Goal: Transaction & Acquisition: Book appointment/travel/reservation

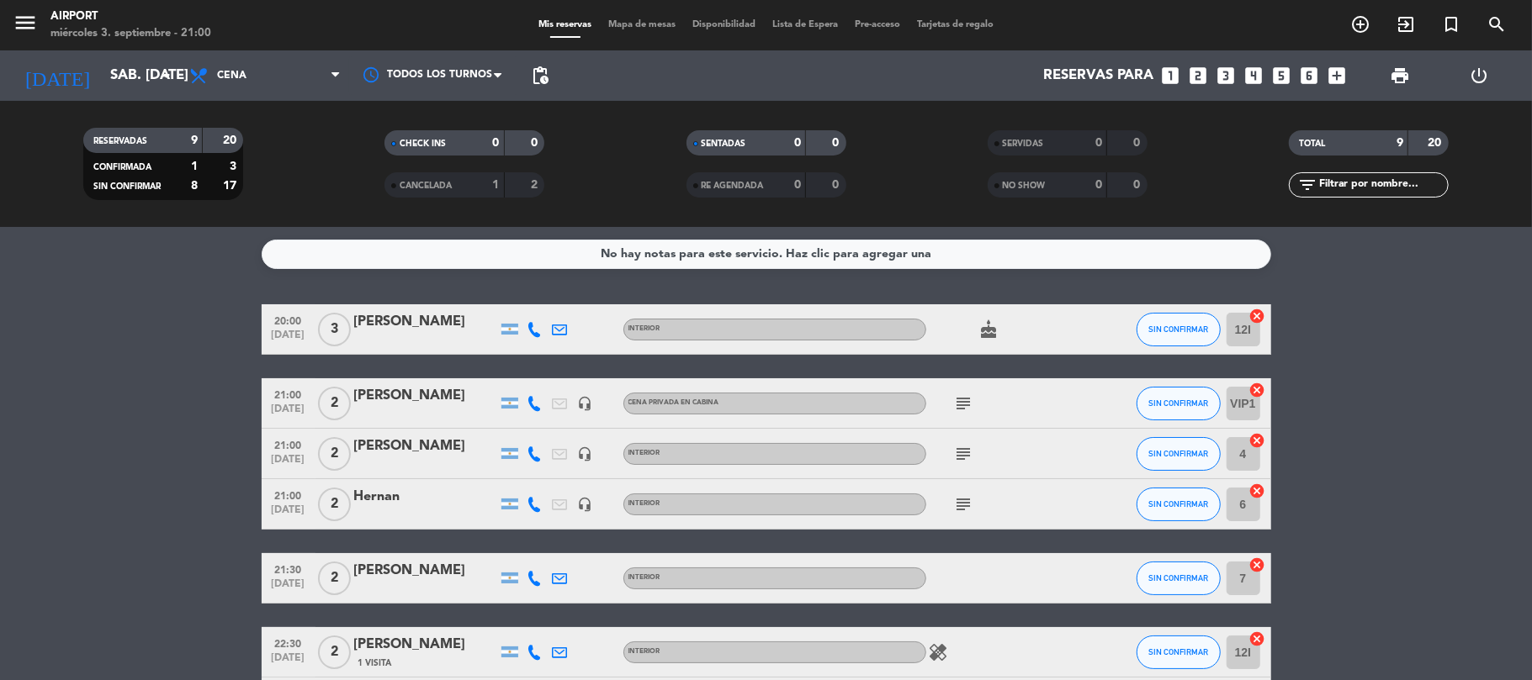
click at [1310, 68] on icon "looks_6" at bounding box center [1310, 76] width 22 height 22
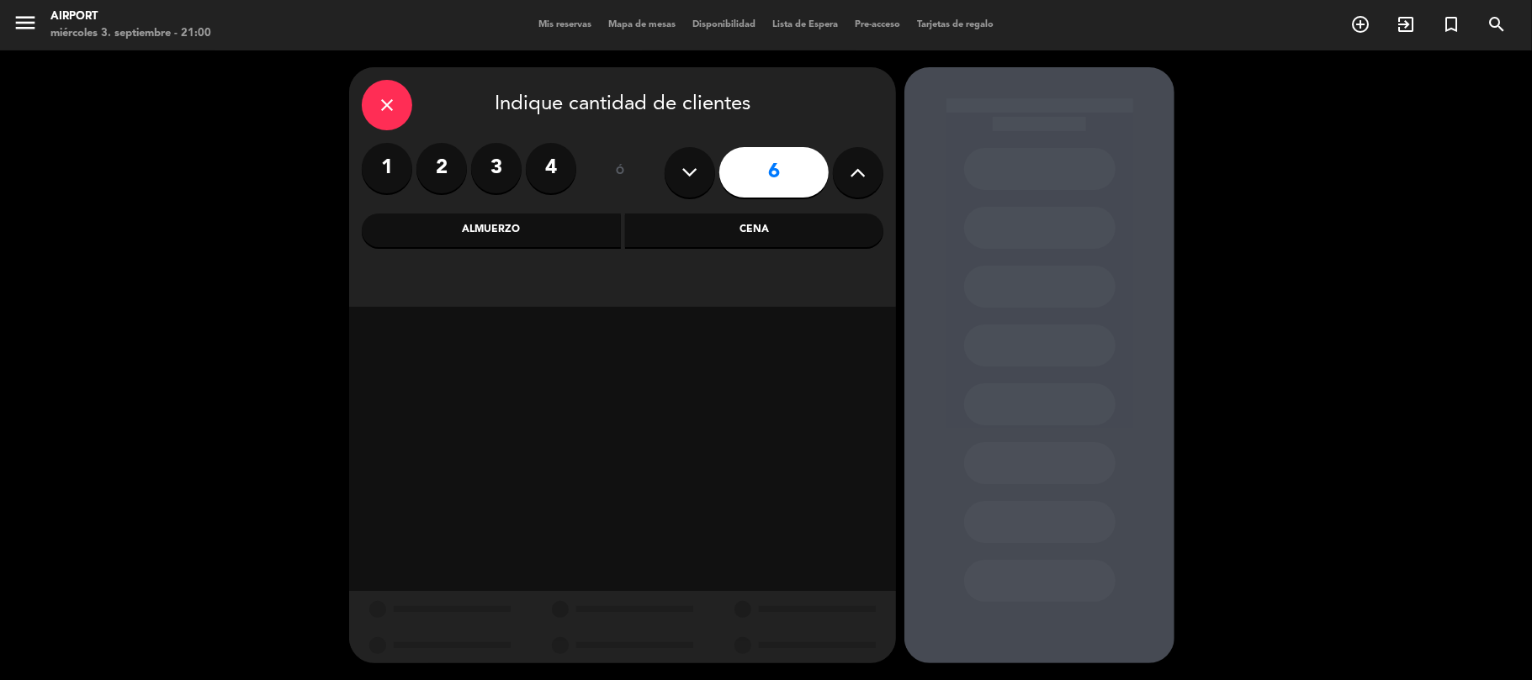
click at [784, 230] on div "Cena" at bounding box center [754, 231] width 259 height 34
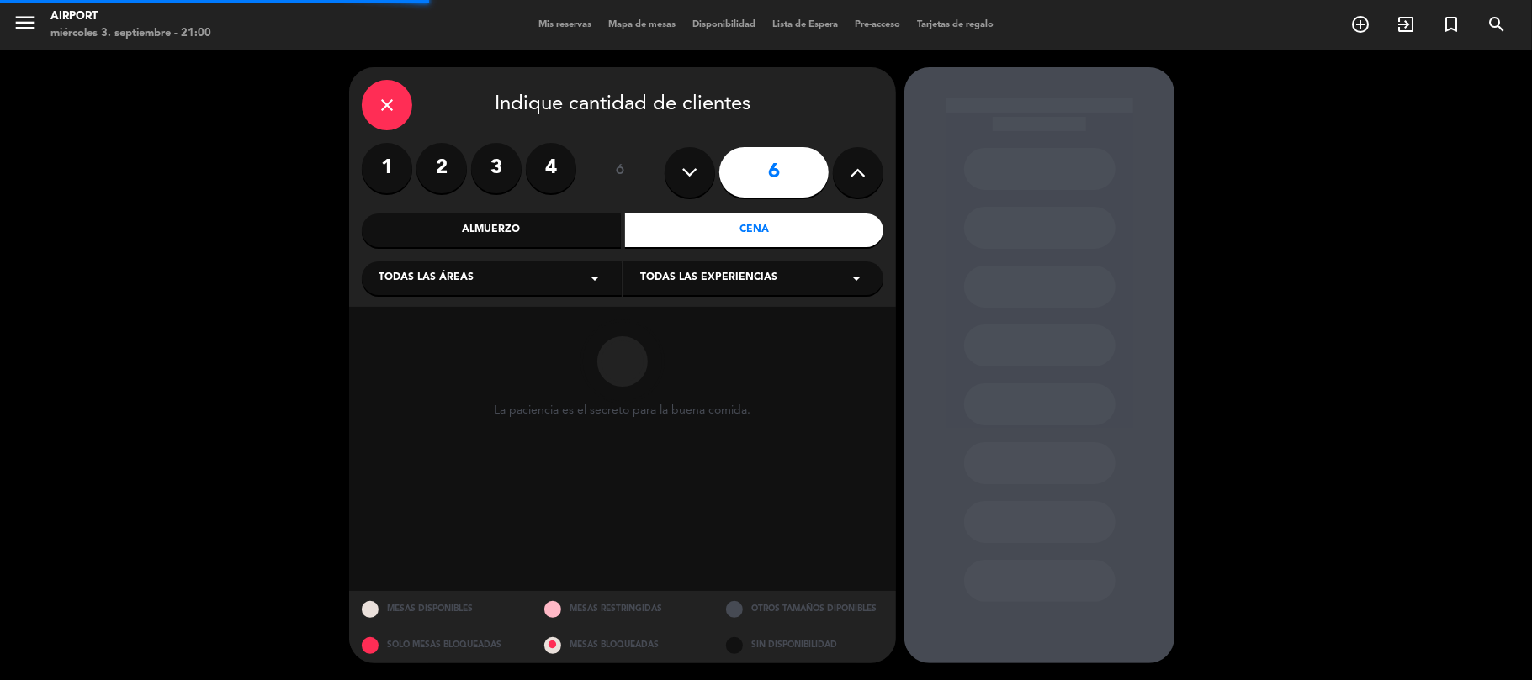
click at [590, 270] on icon "arrow_drop_down" at bounding box center [595, 278] width 20 height 20
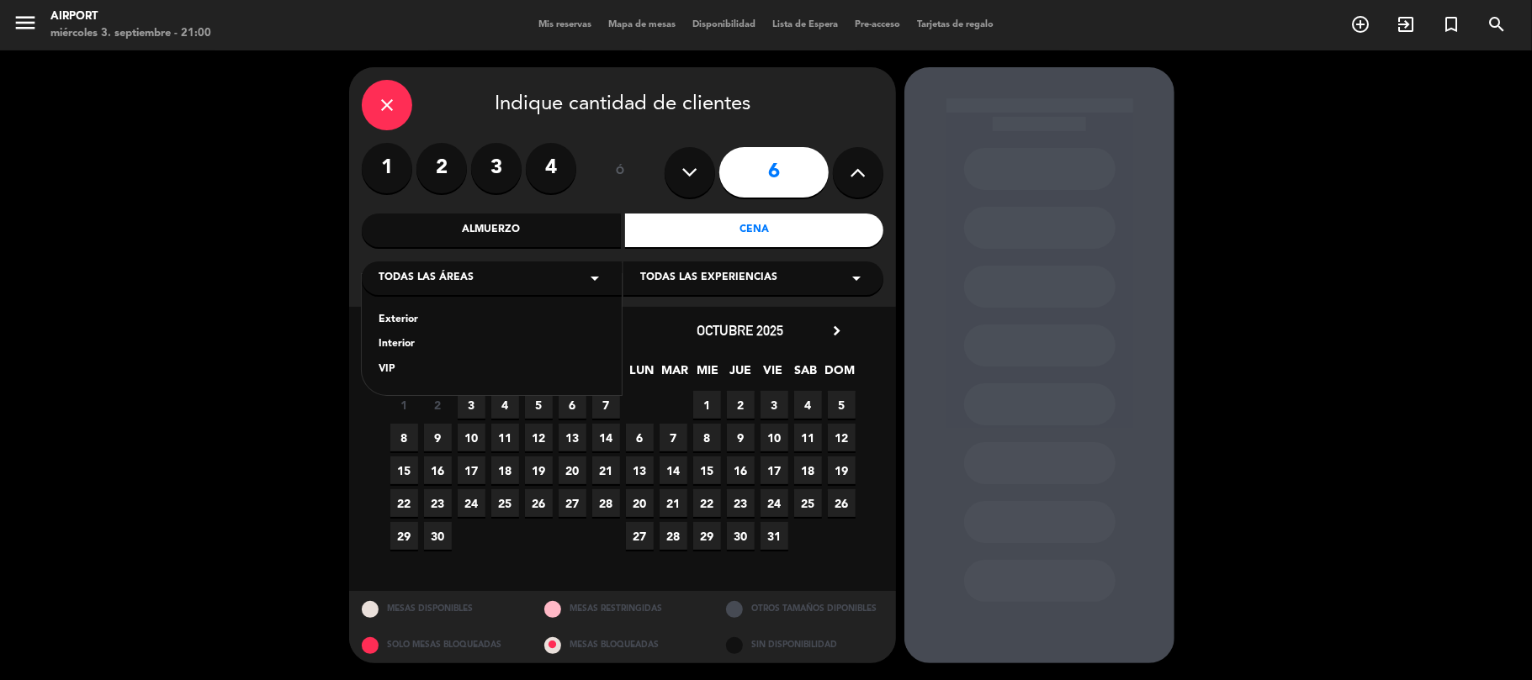
click at [405, 337] on div "Interior" at bounding box center [491, 344] width 226 height 17
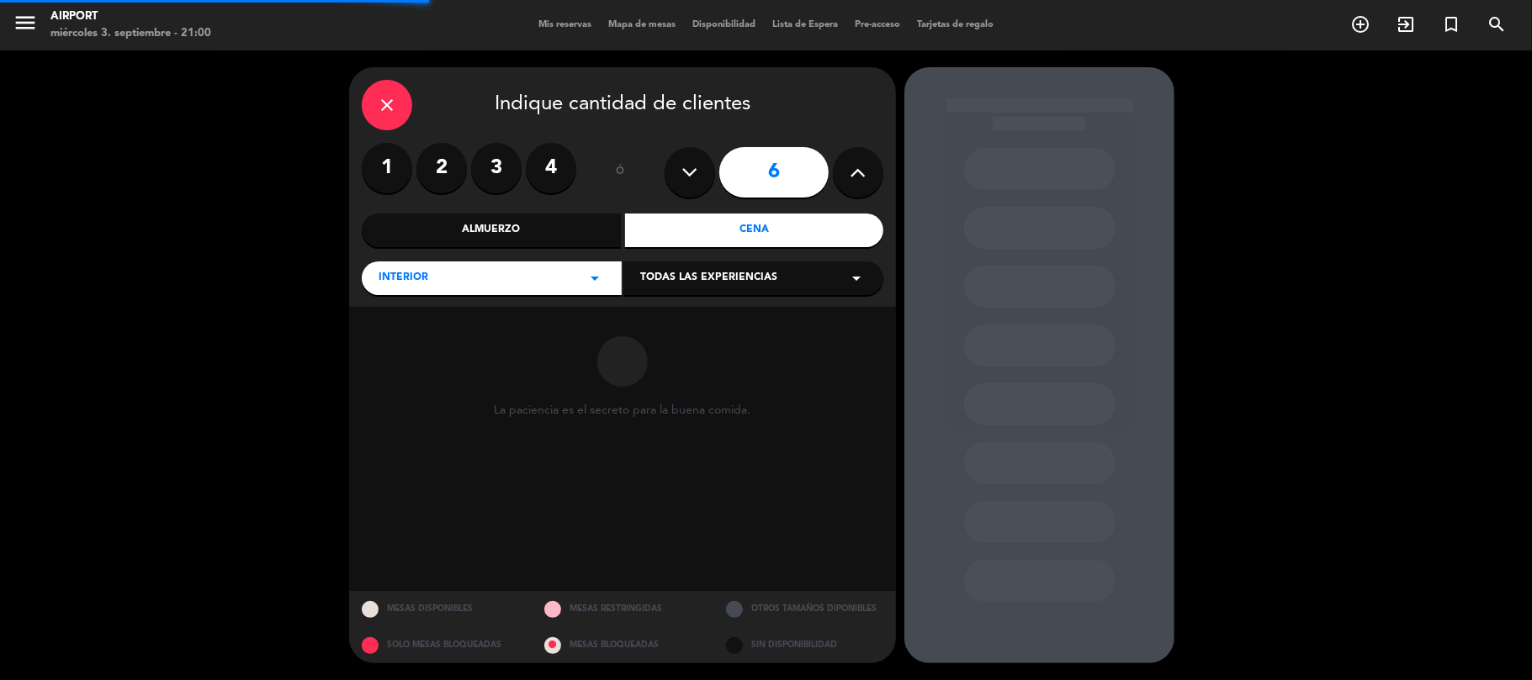
drag, startPoint x: 684, startPoint y: 274, endPoint x: 677, endPoint y: 291, distance: 18.1
click at [681, 274] on span "Todas las experiencias" at bounding box center [708, 278] width 137 height 17
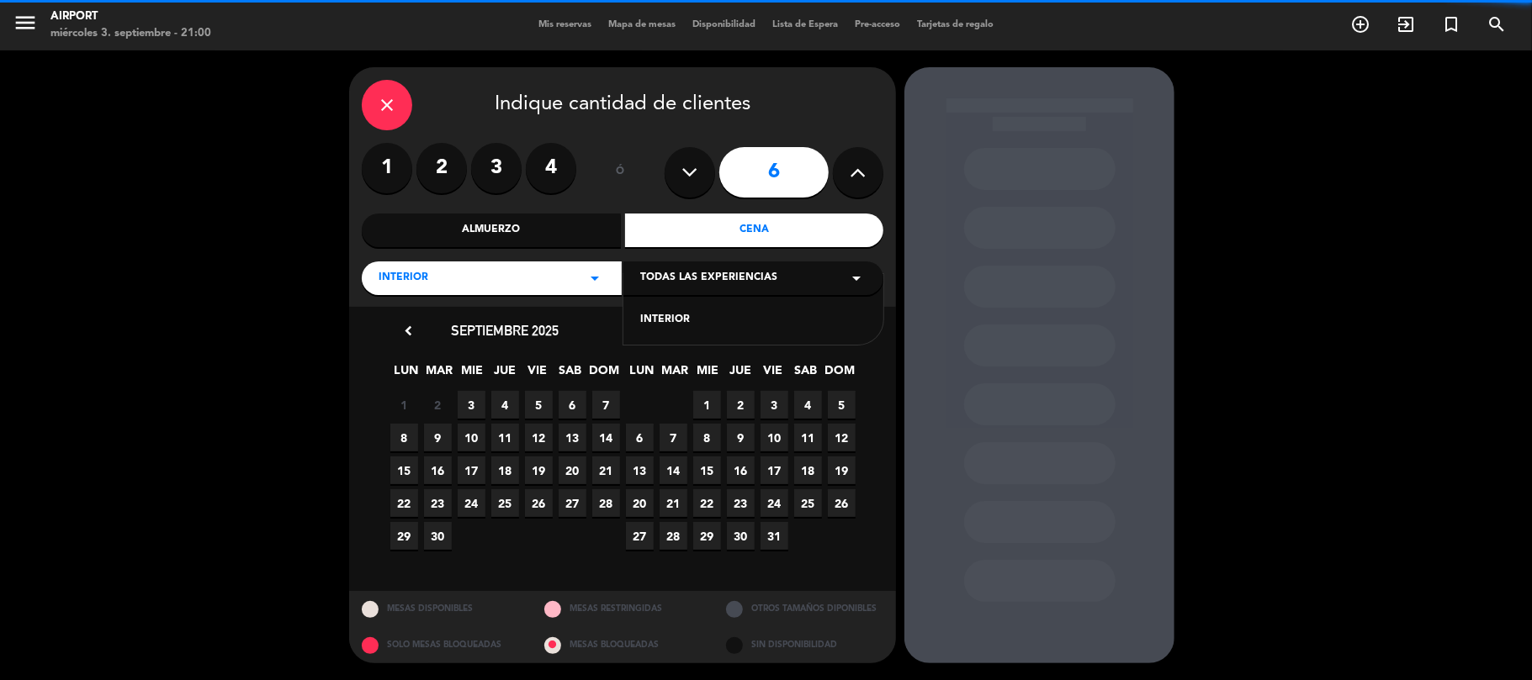
click at [664, 317] on div "INTERIOR" at bounding box center [753, 320] width 226 height 17
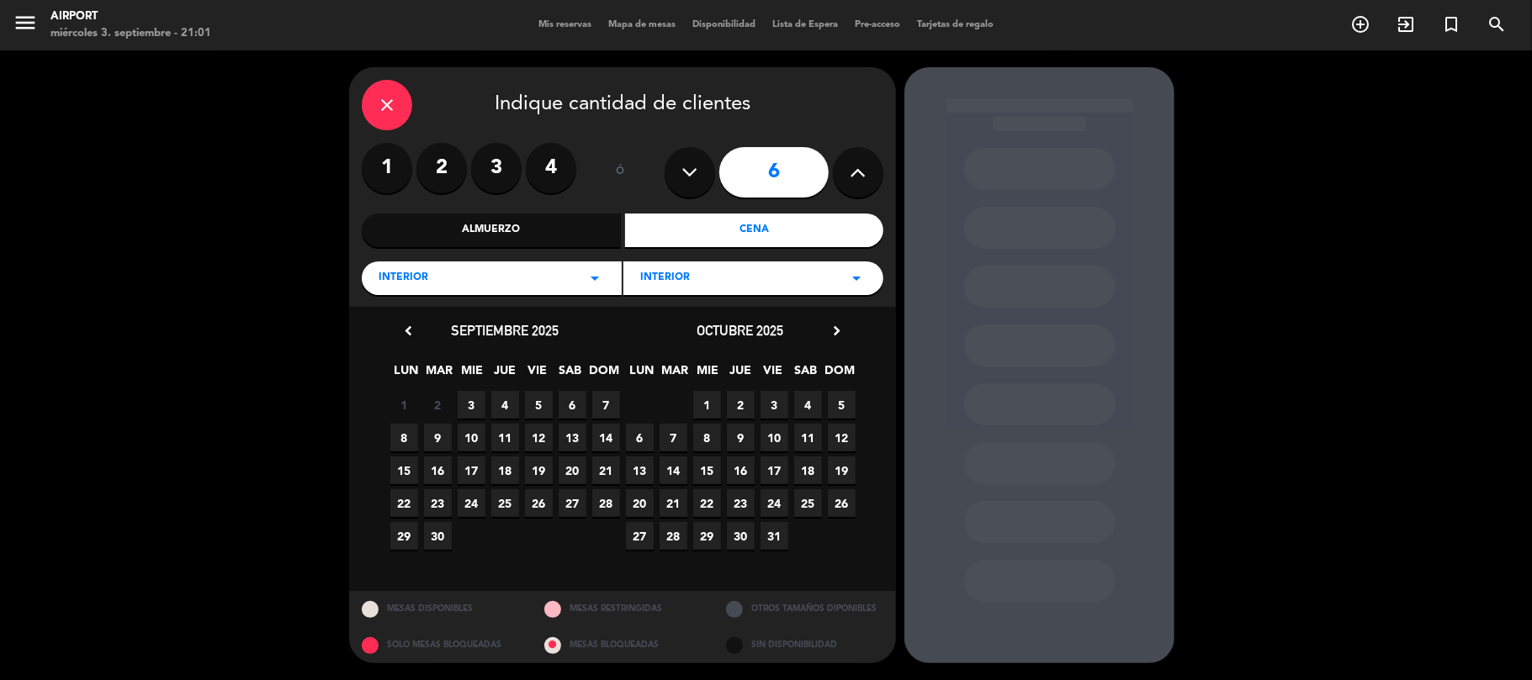
click at [572, 399] on span "6" at bounding box center [572, 405] width 28 height 28
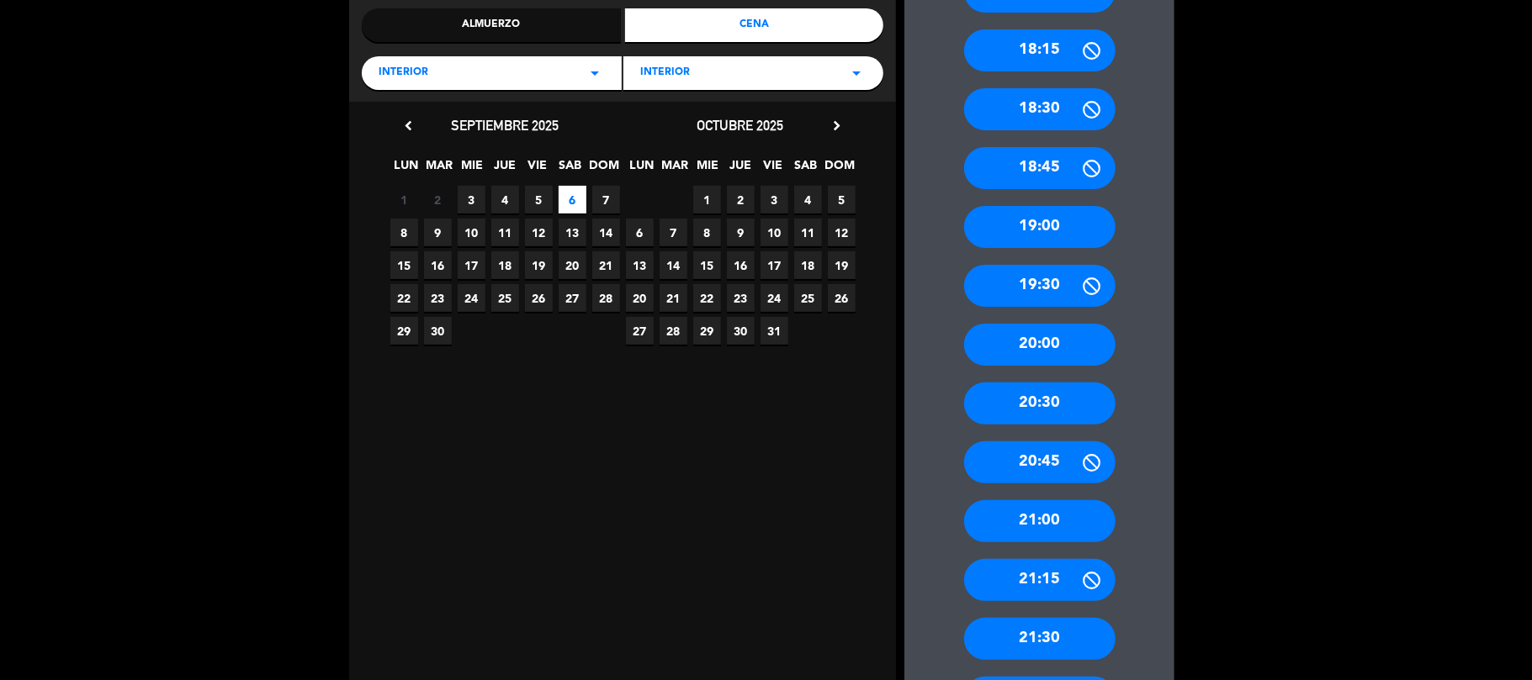
scroll to position [224, 0]
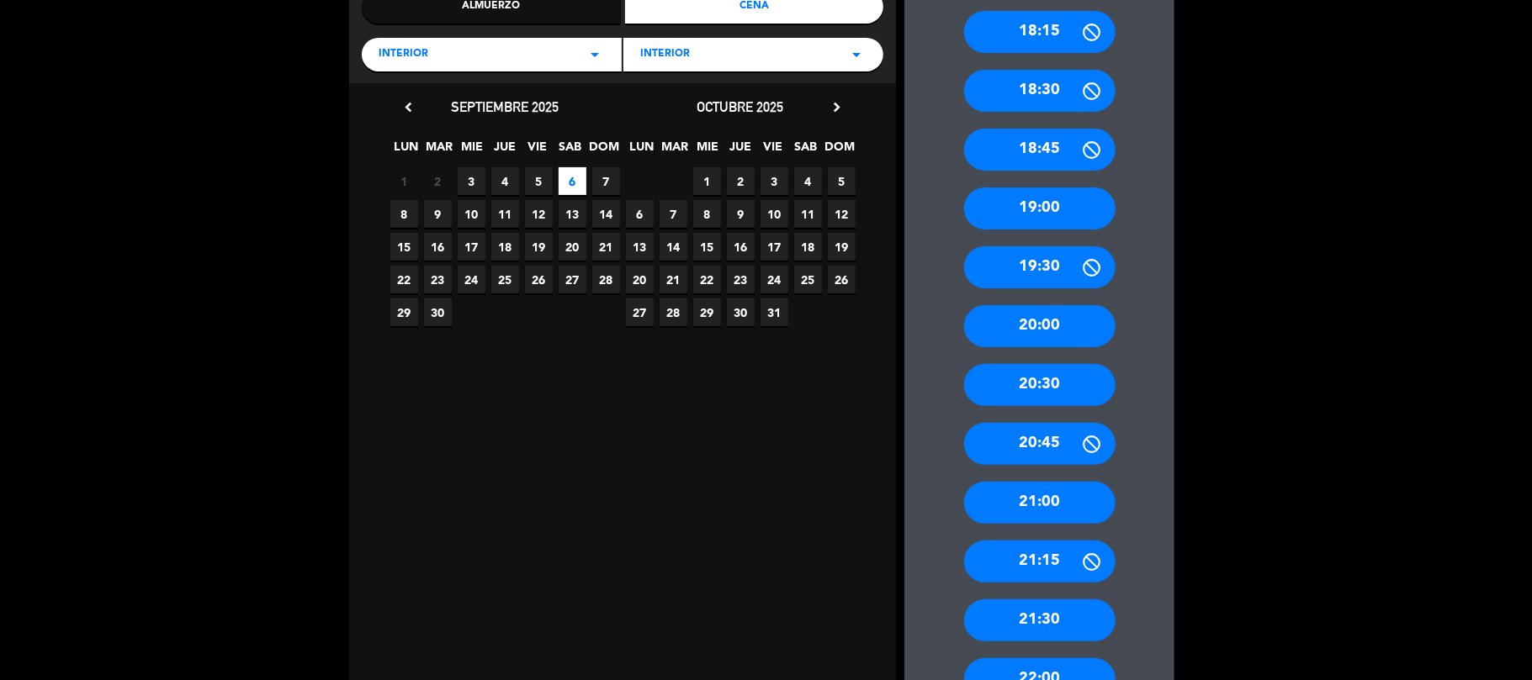
click at [1051, 617] on div "21:30" at bounding box center [1039, 621] width 151 height 42
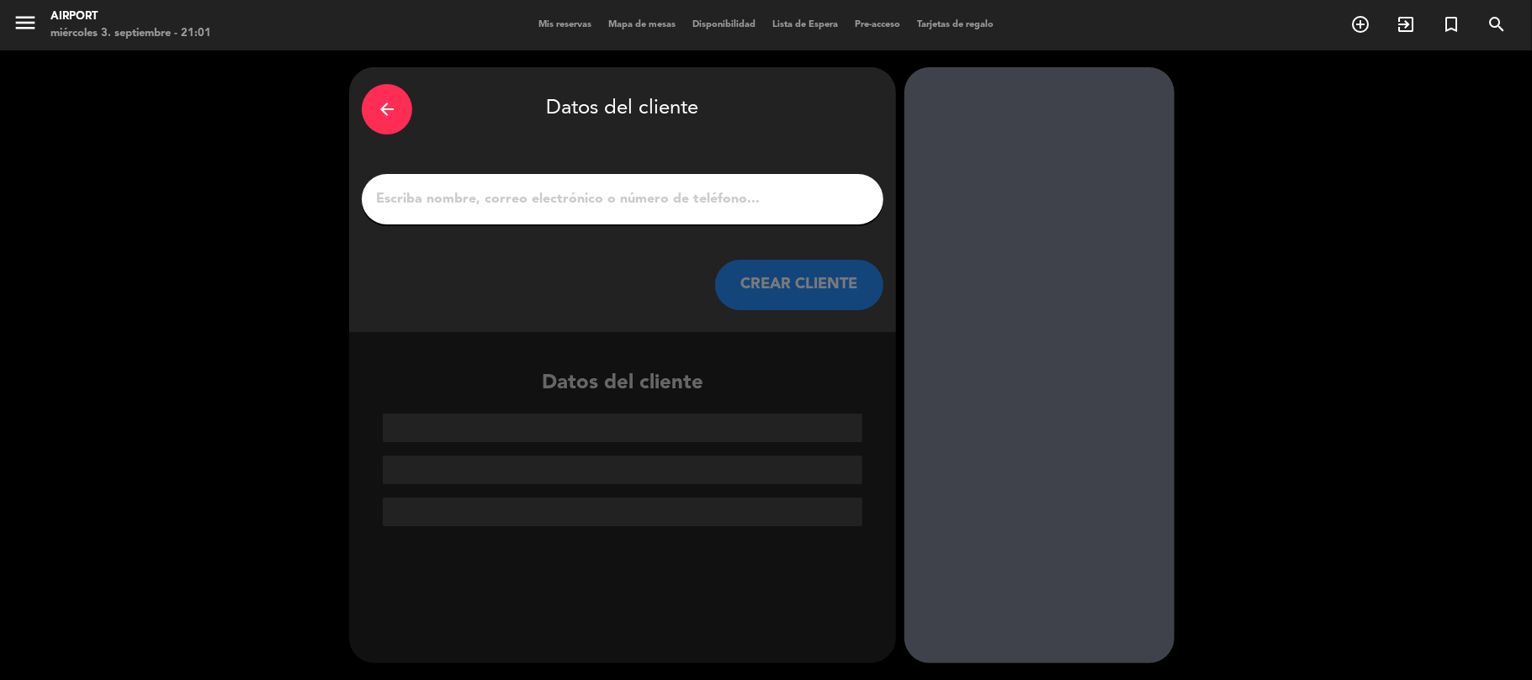
click at [441, 212] on div at bounding box center [622, 199] width 521 height 50
click at [442, 205] on input "1" at bounding box center [622, 200] width 496 height 24
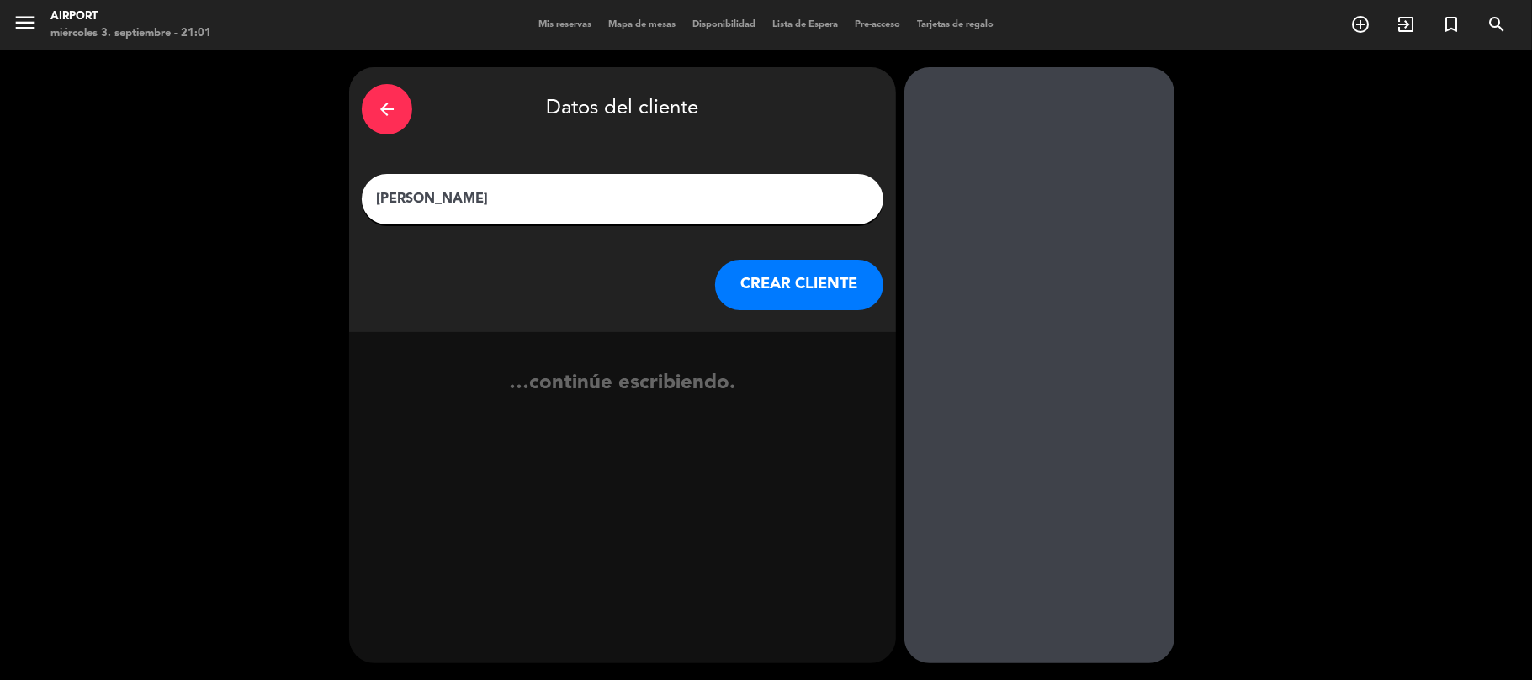
type input "[PERSON_NAME]"
click at [804, 291] on button "CREAR CLIENTE" at bounding box center [799, 285] width 168 height 50
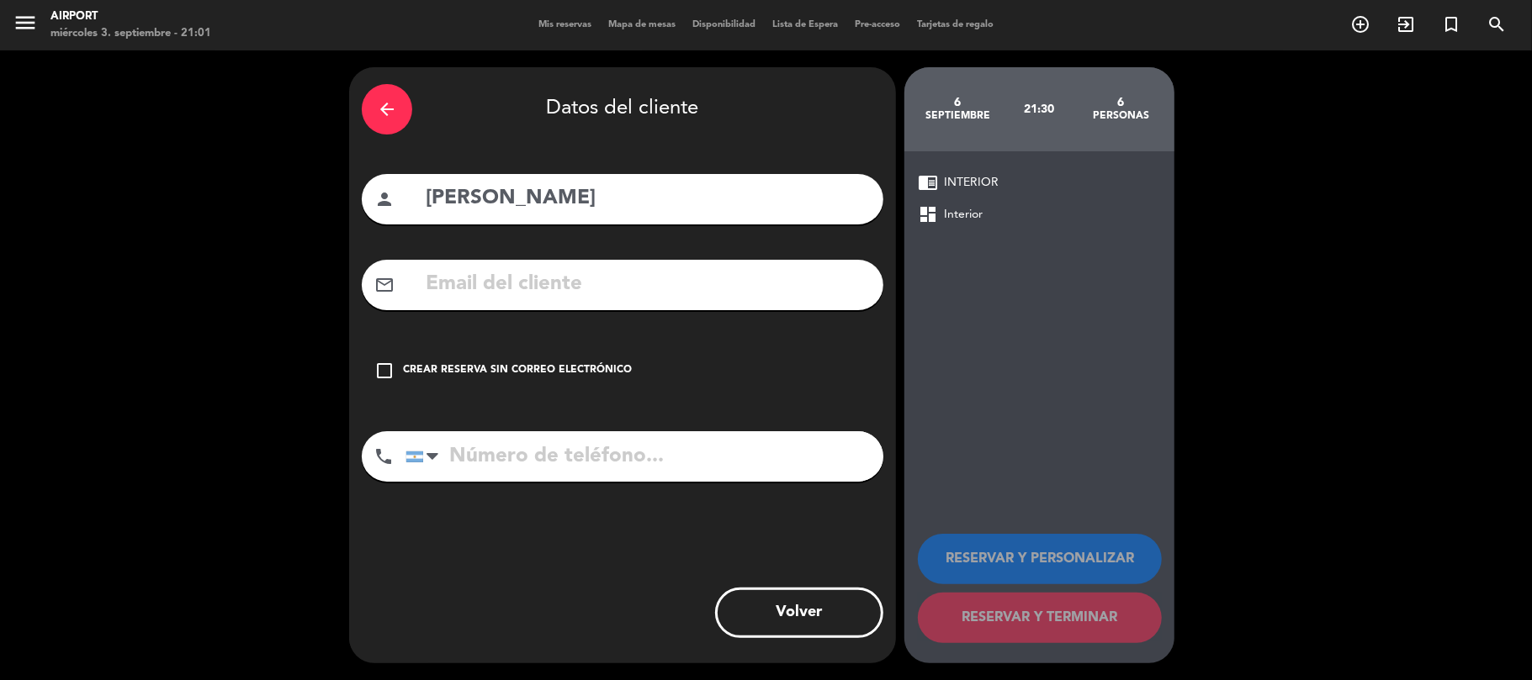
click at [378, 371] on icon "check_box_outline_blank" at bounding box center [384, 371] width 20 height 20
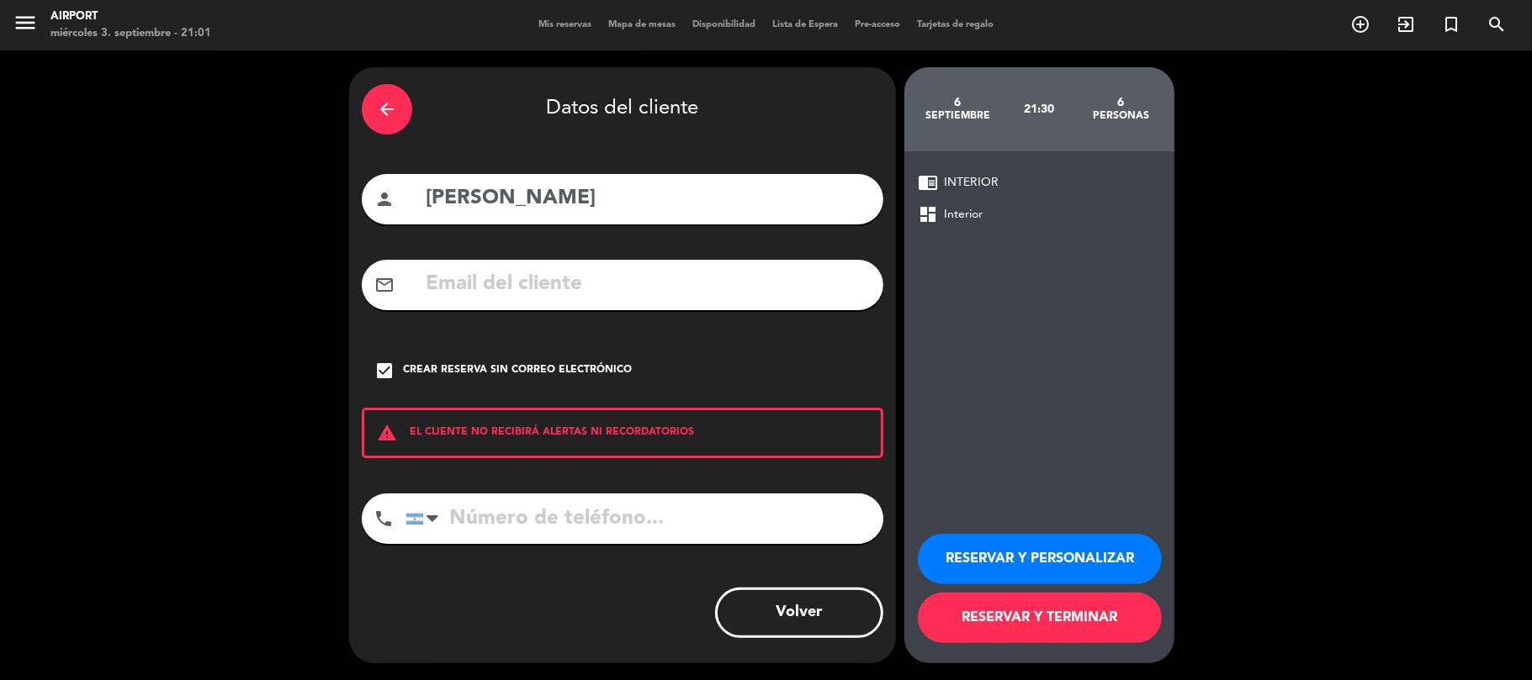
click at [493, 530] on input "tel" at bounding box center [644, 519] width 478 height 50
type input "1153268611"
click at [1004, 547] on button "RESERVAR Y PERSONALIZAR" at bounding box center [1040, 559] width 244 height 50
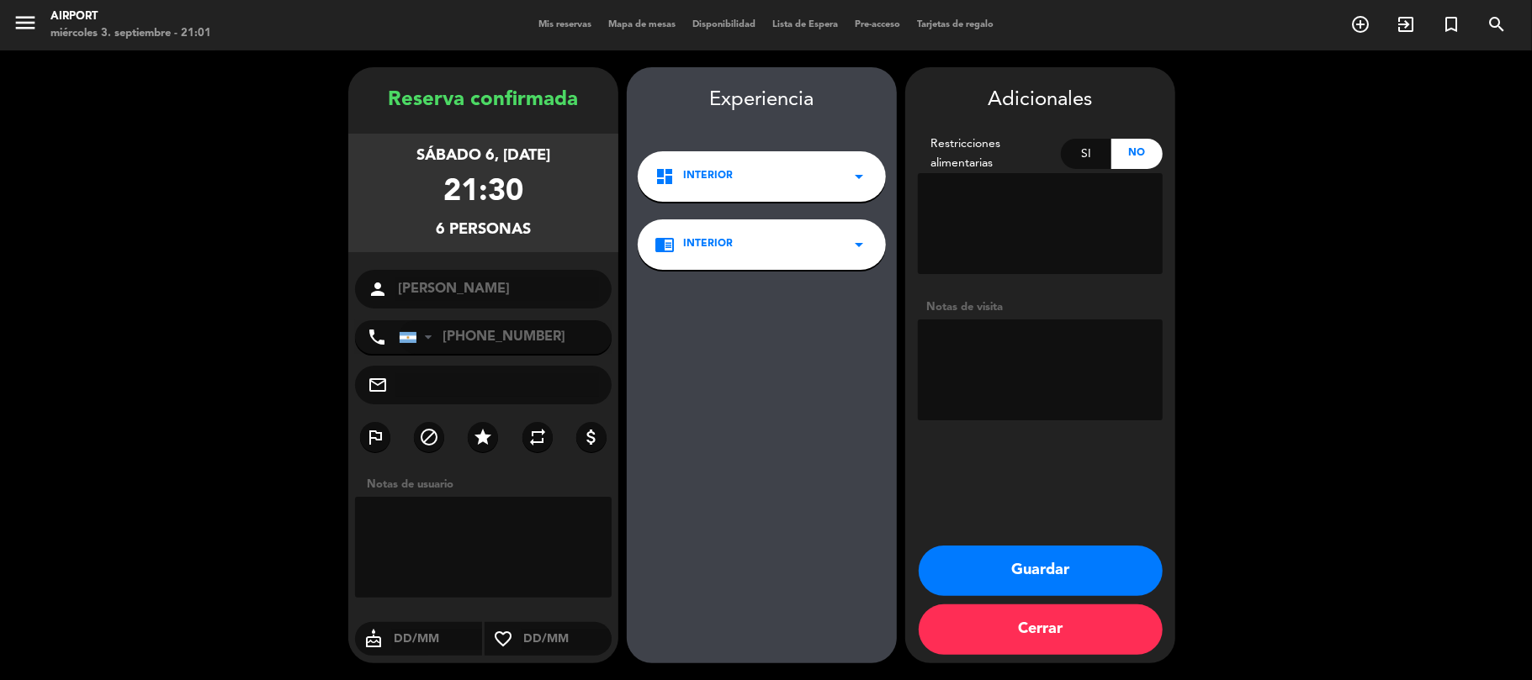
click at [962, 344] on textarea at bounding box center [1040, 370] width 245 height 101
type textarea "Menu clasico de cumple"
click at [1017, 580] on button "Guardar" at bounding box center [1040, 571] width 244 height 50
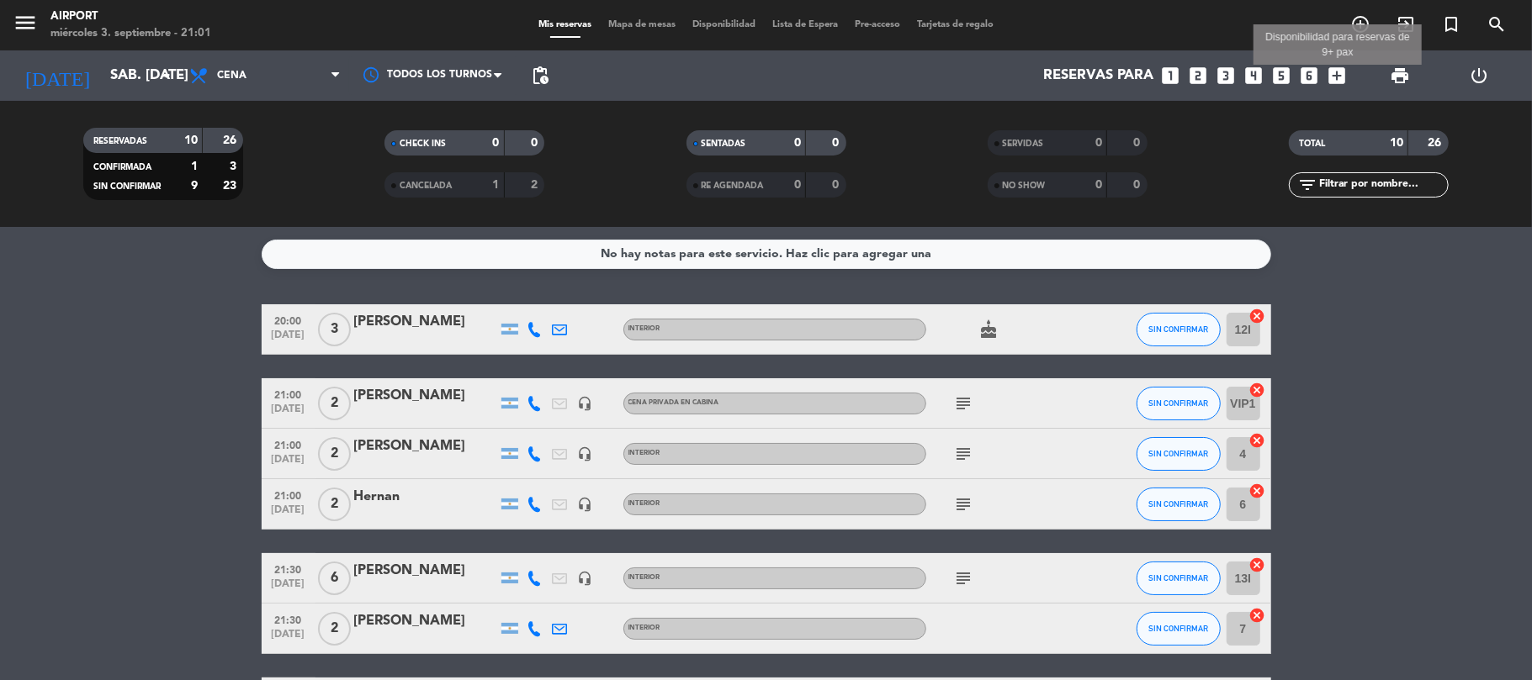
click at [1341, 72] on icon "add_box" at bounding box center [1337, 76] width 22 height 22
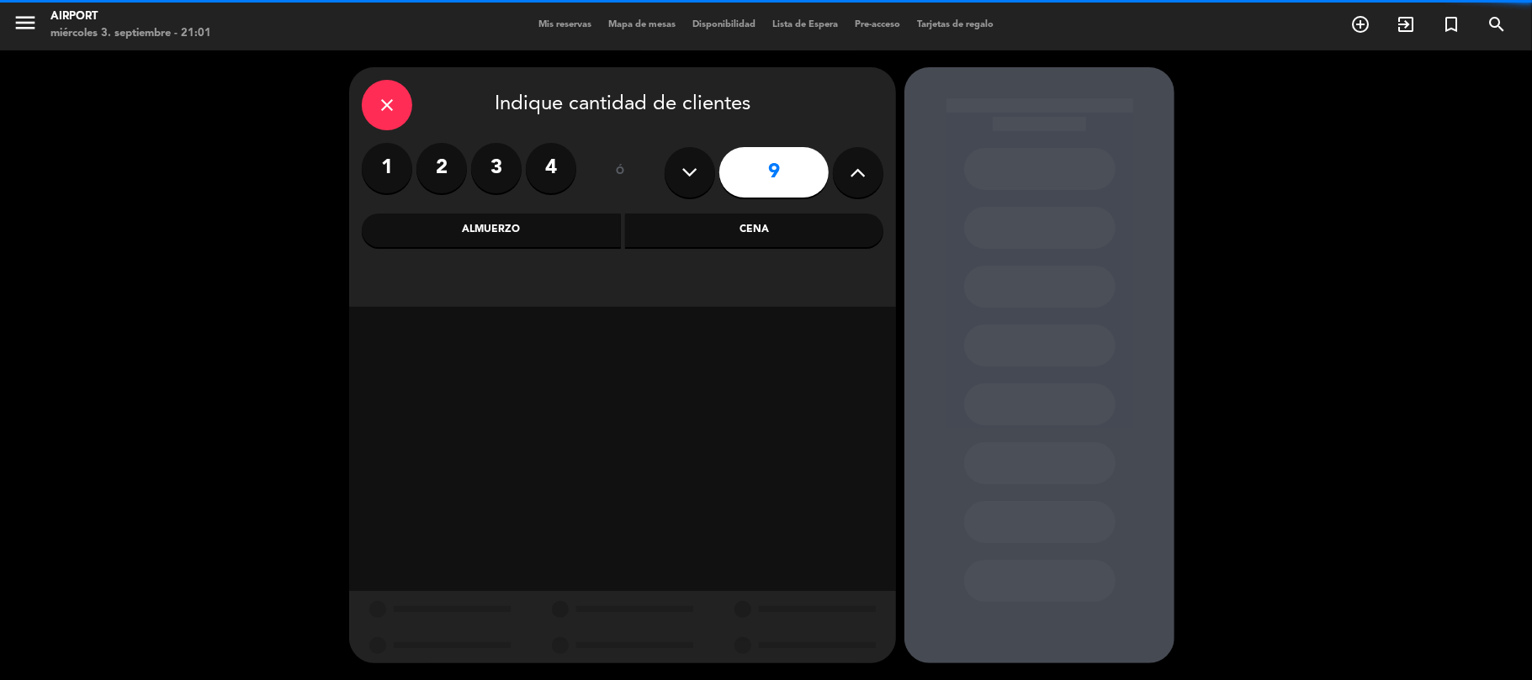
click at [875, 168] on button at bounding box center [858, 172] width 50 height 50
type input "10"
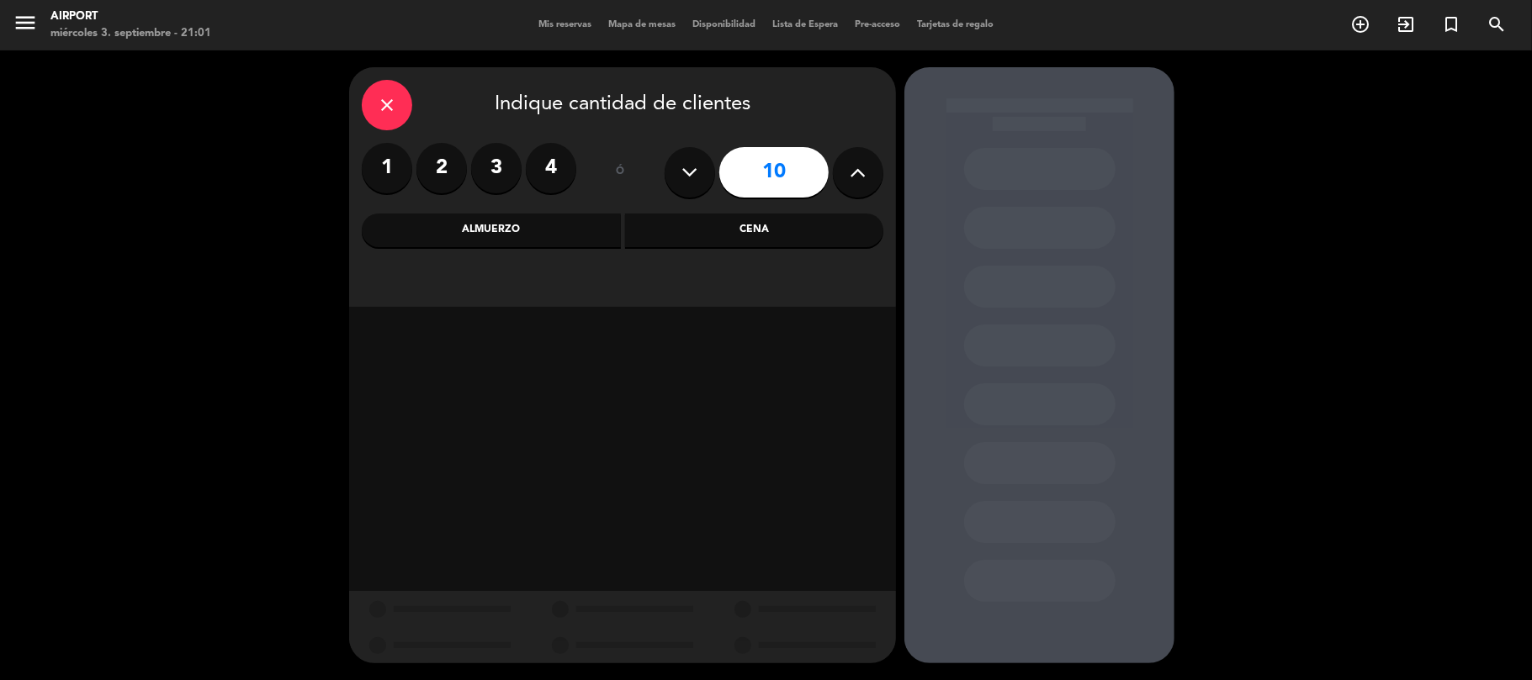
click at [781, 225] on div "Cena" at bounding box center [754, 231] width 259 height 34
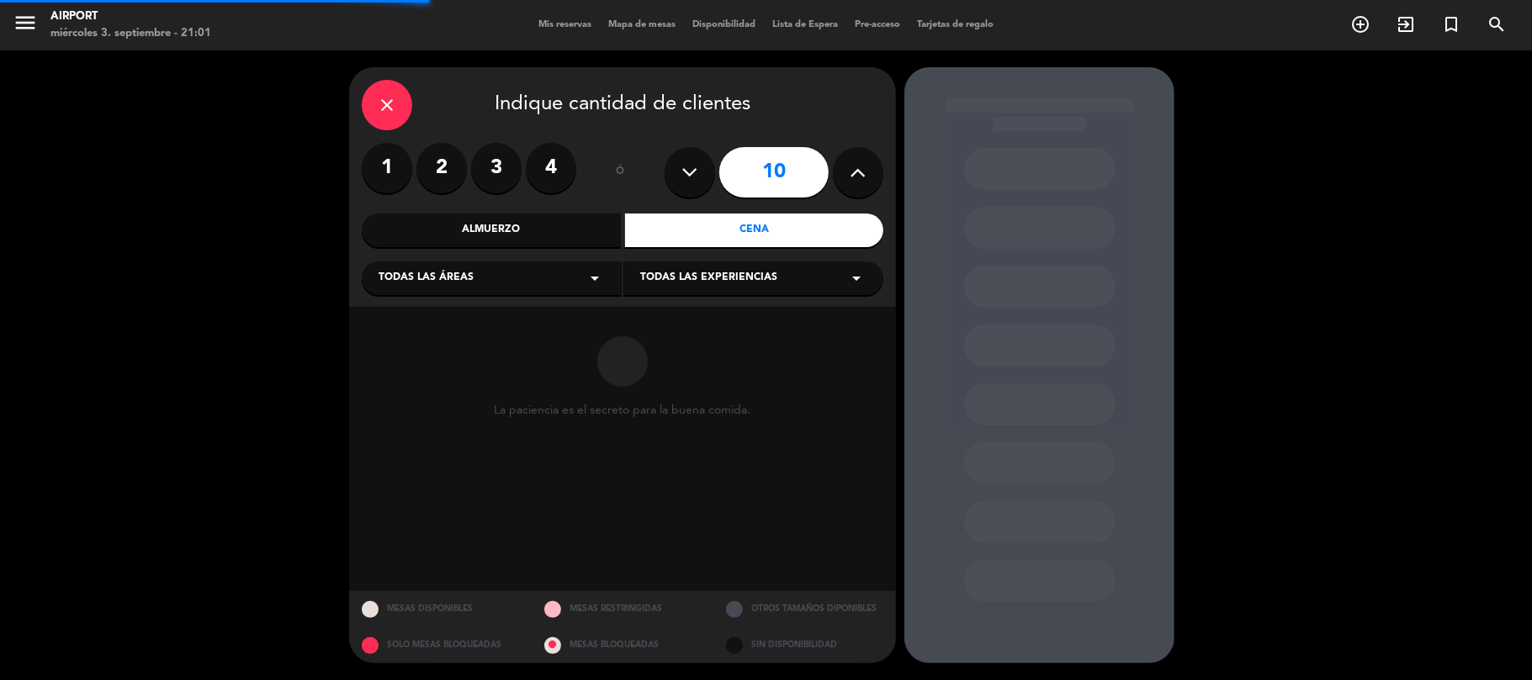
click at [566, 278] on div "Todas las áreas arrow_drop_down" at bounding box center [492, 279] width 260 height 34
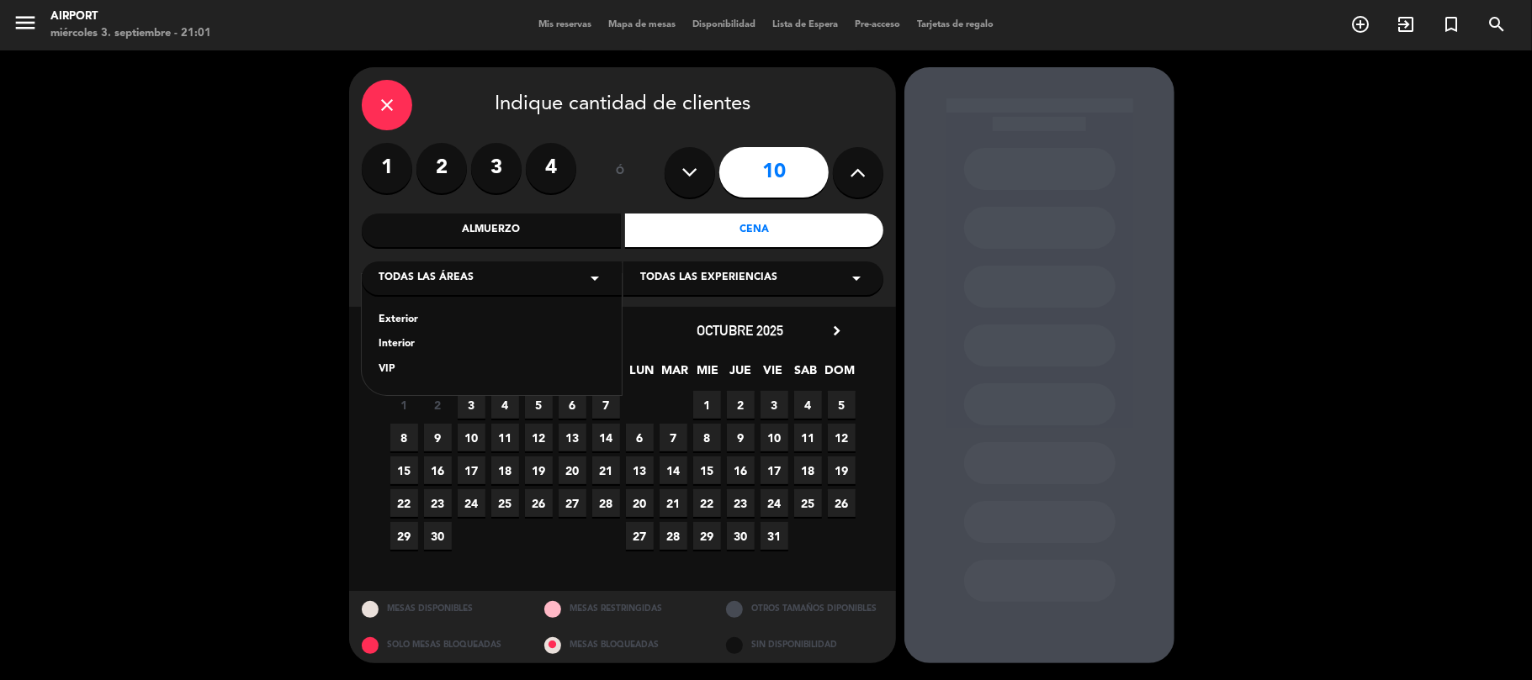
click at [405, 340] on div "Interior" at bounding box center [491, 344] width 226 height 17
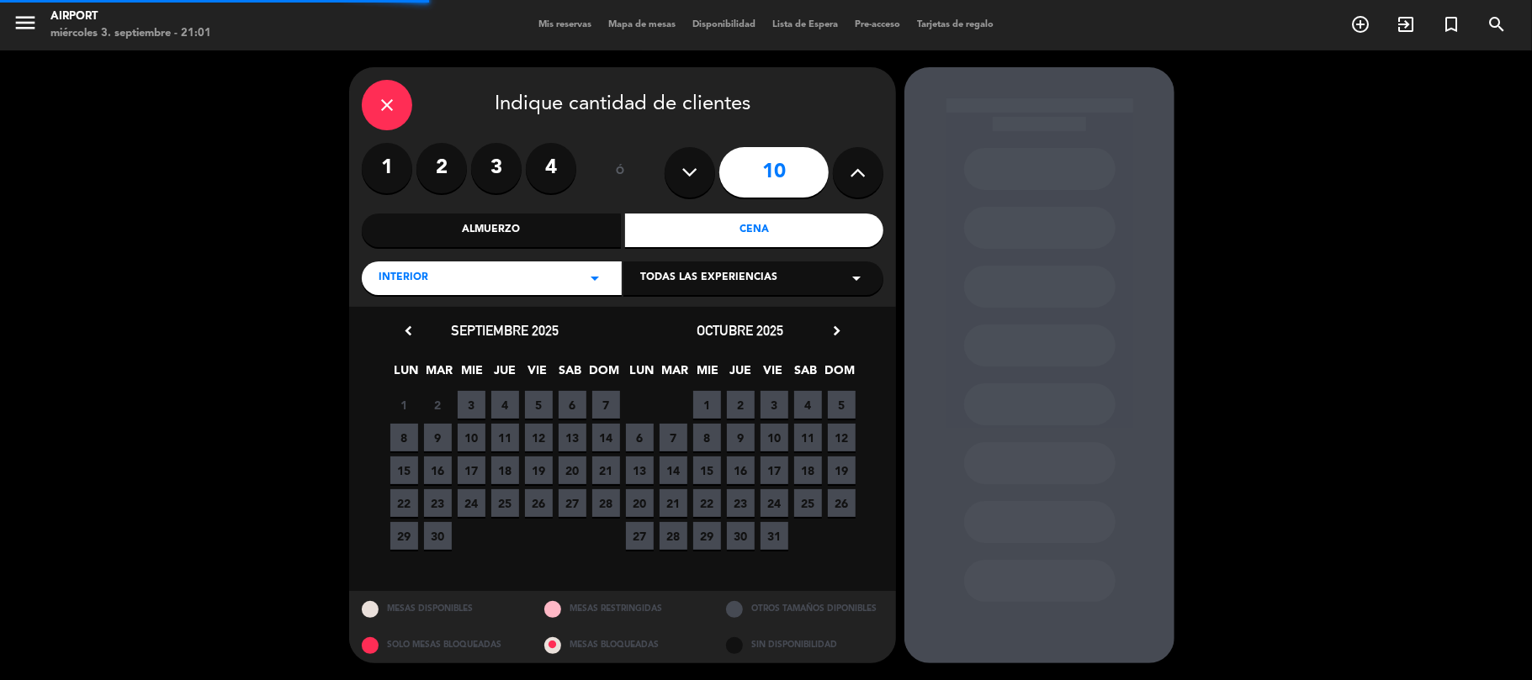
click at [698, 262] on div "Todas las experiencias arrow_drop_down" at bounding box center [753, 279] width 260 height 34
click at [659, 308] on div "INTERIOR" at bounding box center [753, 309] width 260 height 71
click at [674, 321] on div "INTERIOR" at bounding box center [753, 320] width 226 height 17
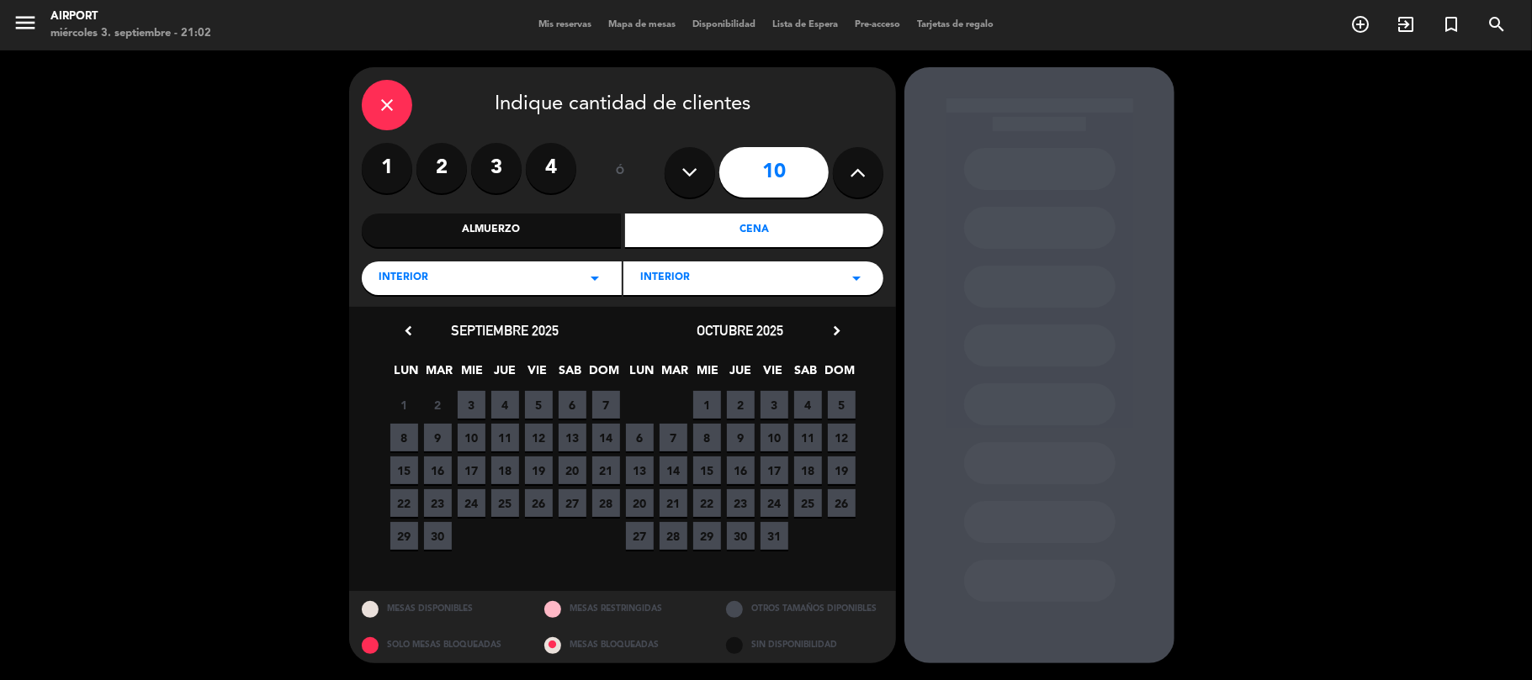
click at [573, 399] on span "6" at bounding box center [572, 405] width 28 height 28
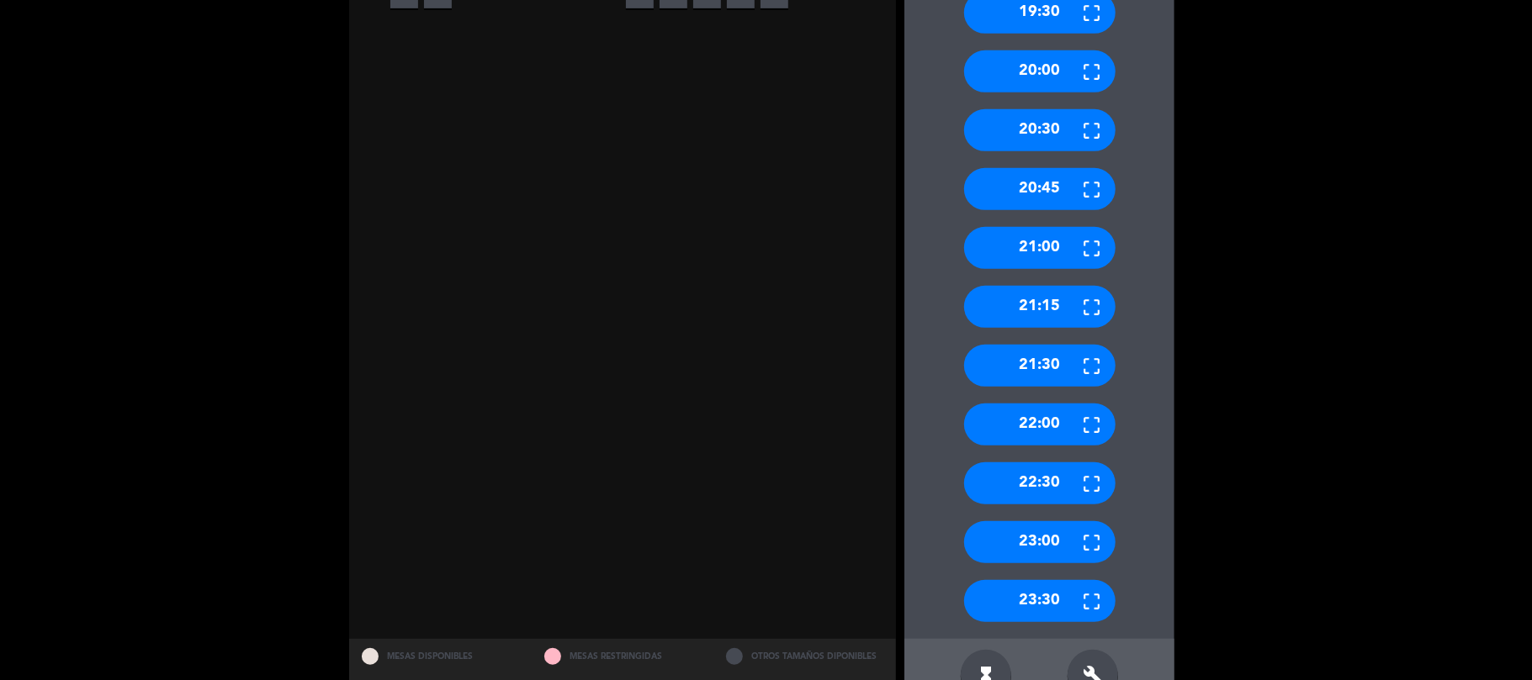
scroll to position [560, 0]
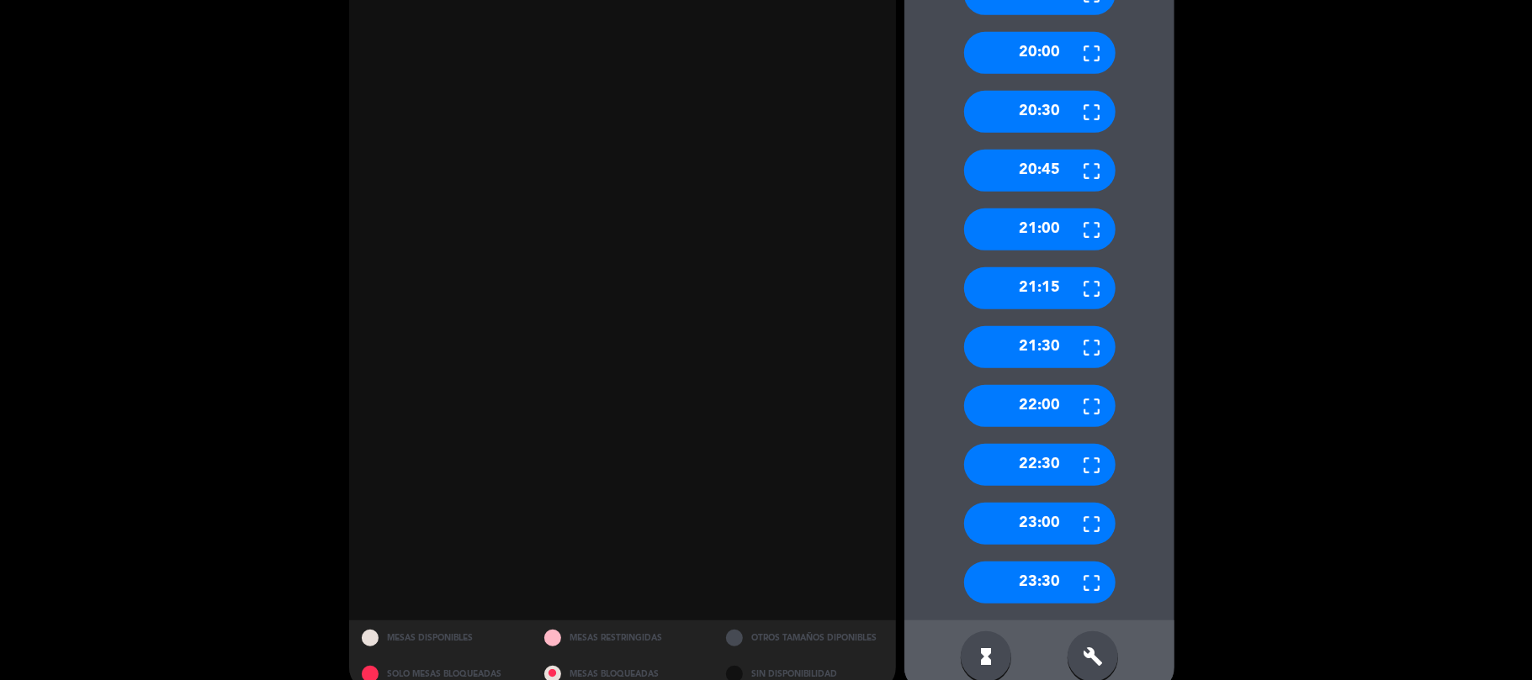
click at [1026, 337] on div "21:30" at bounding box center [1039, 347] width 151 height 42
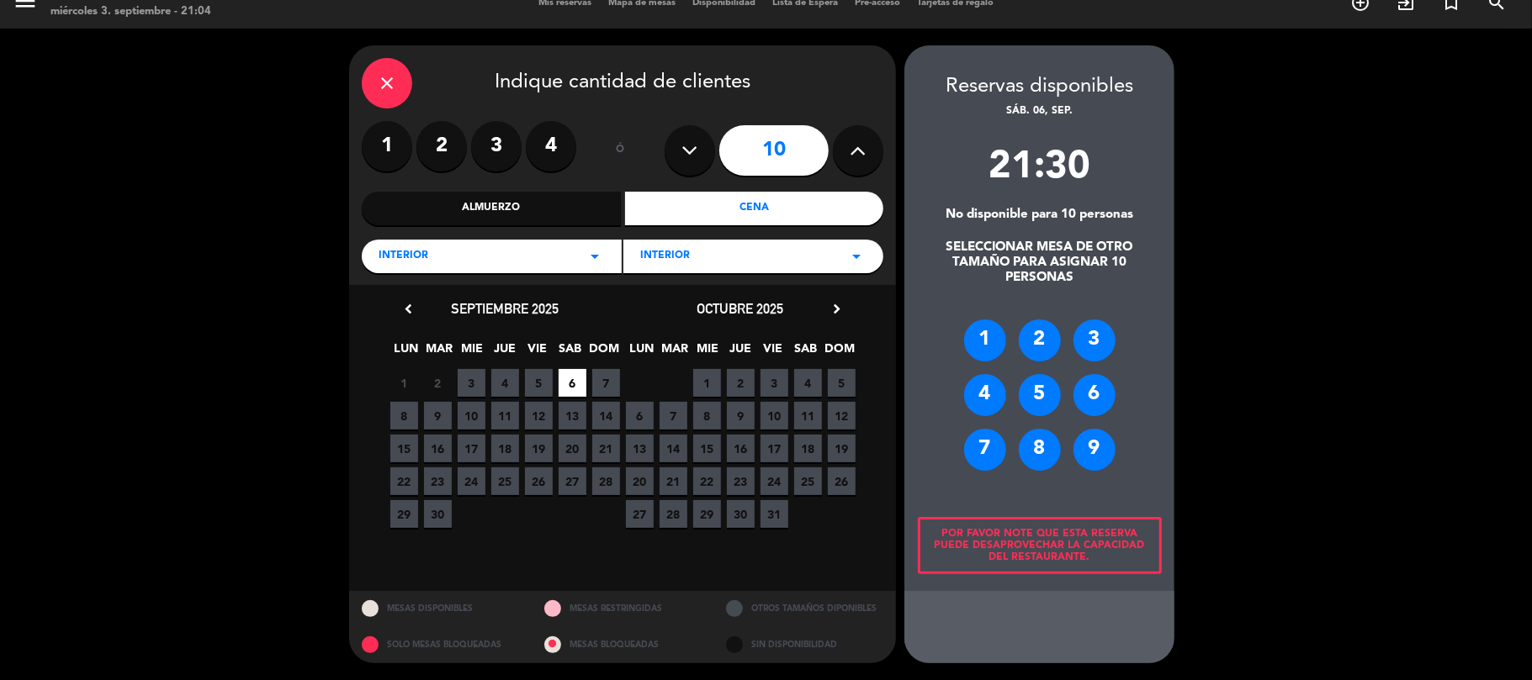
click at [979, 446] on div "7" at bounding box center [985, 450] width 42 height 42
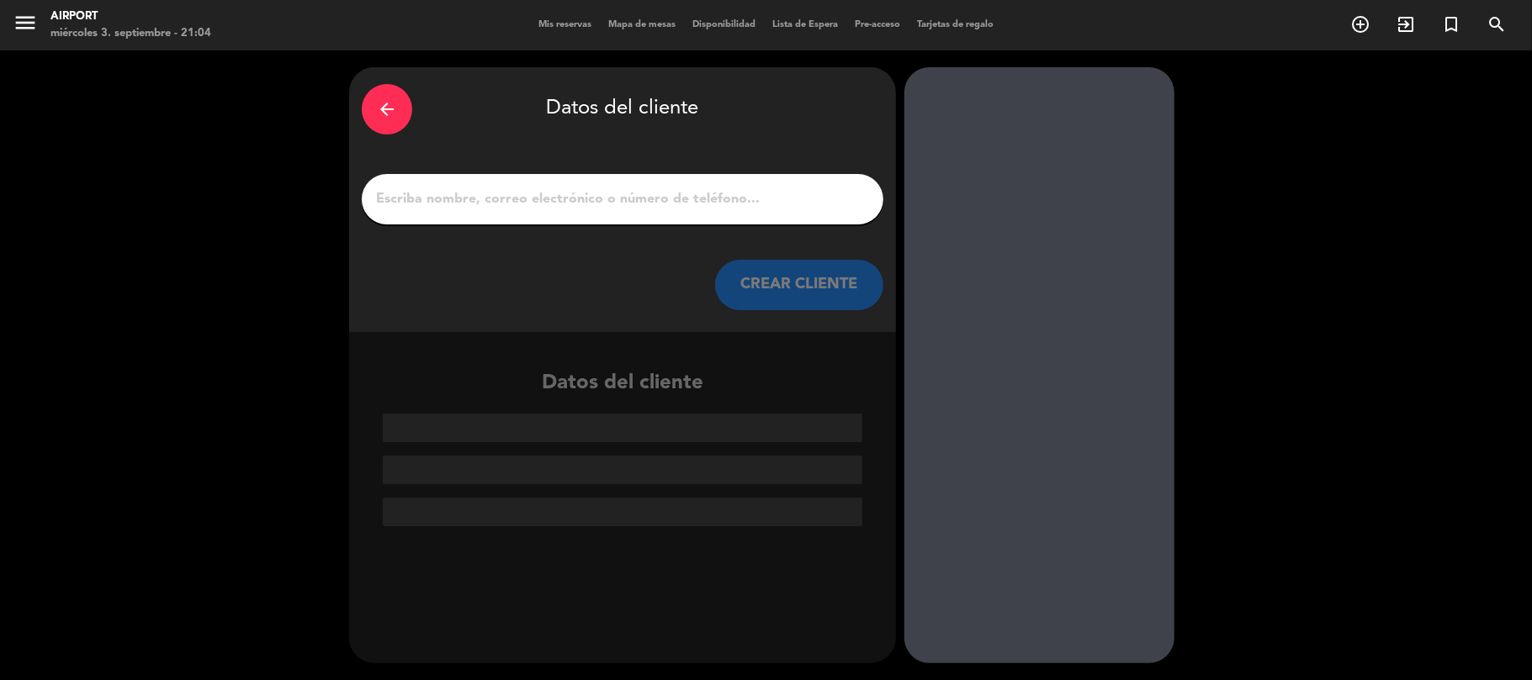
click at [620, 197] on input "1" at bounding box center [622, 200] width 496 height 24
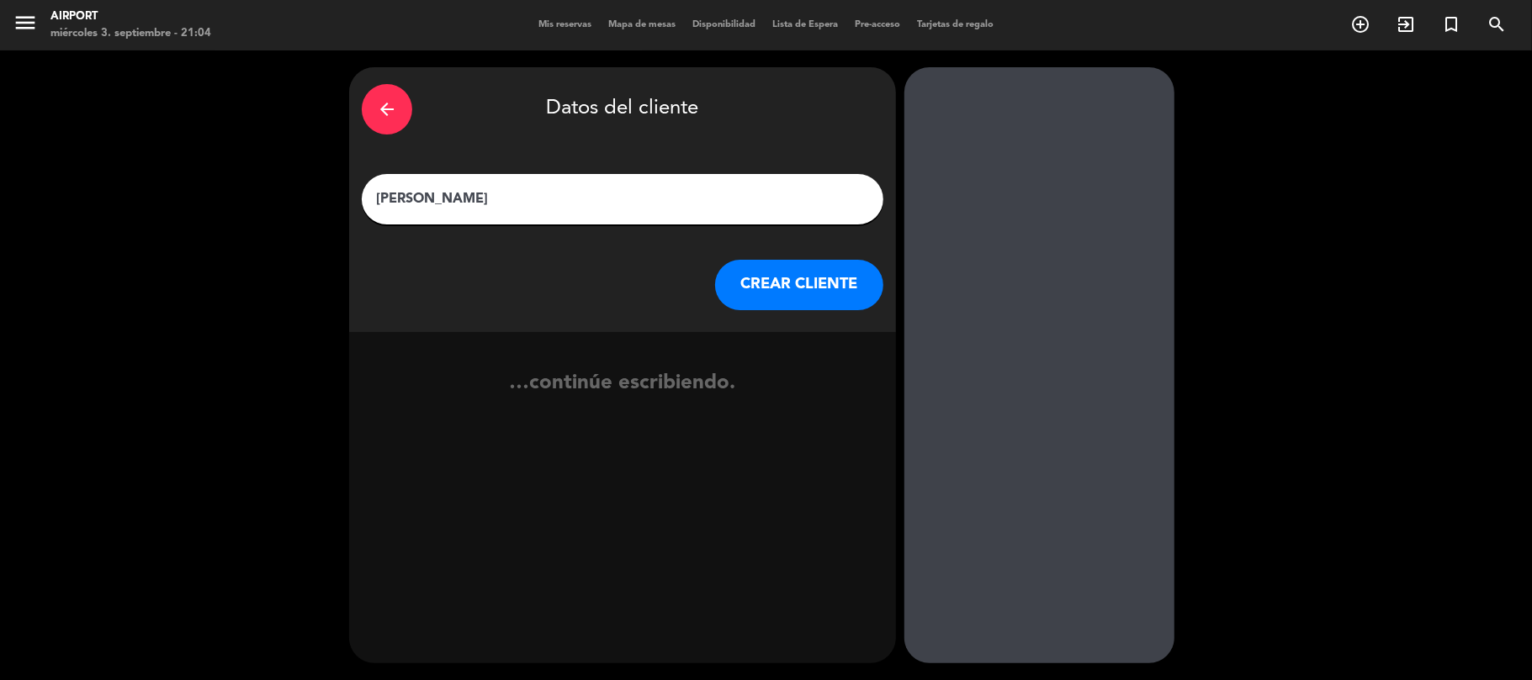
type input "[PERSON_NAME]"
click at [822, 288] on button "CREAR CLIENTE" at bounding box center [799, 285] width 168 height 50
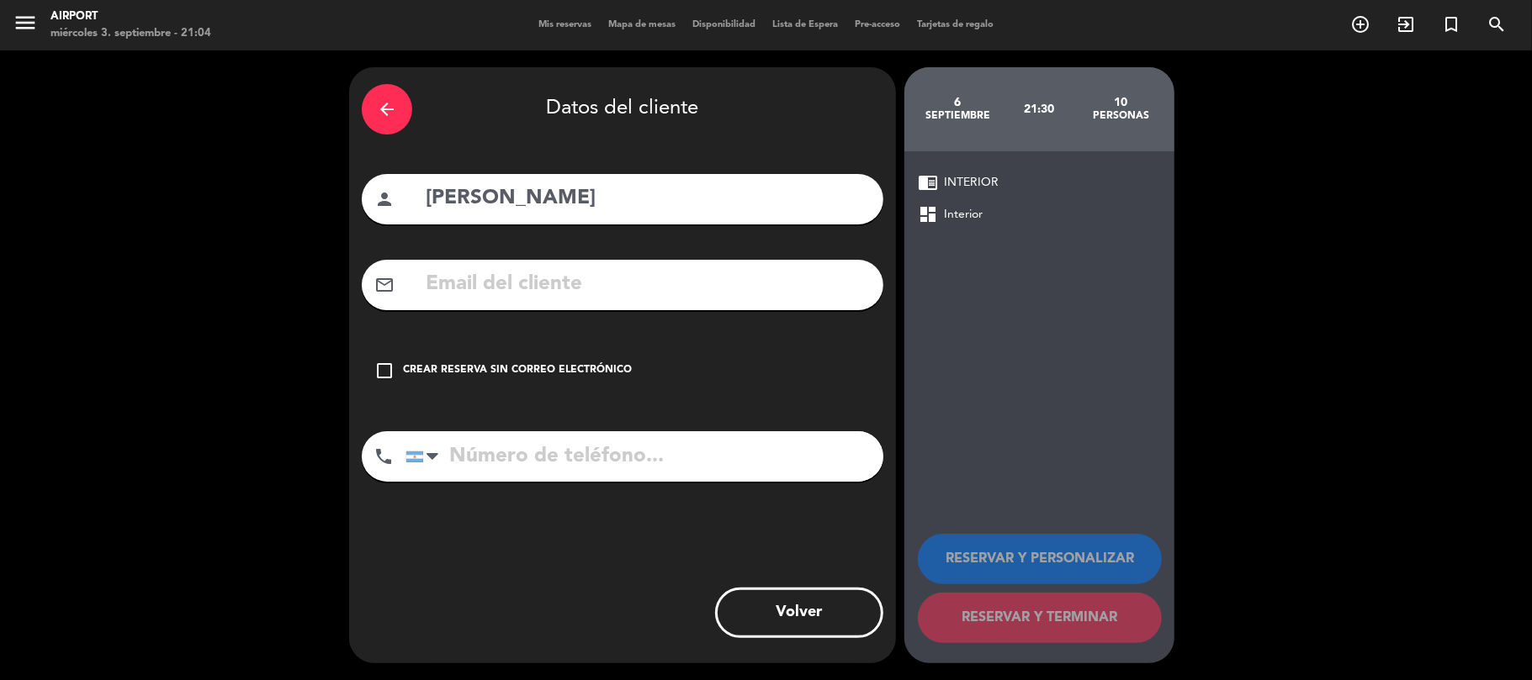
click at [382, 378] on icon "check_box_outline_blank" at bounding box center [384, 371] width 20 height 20
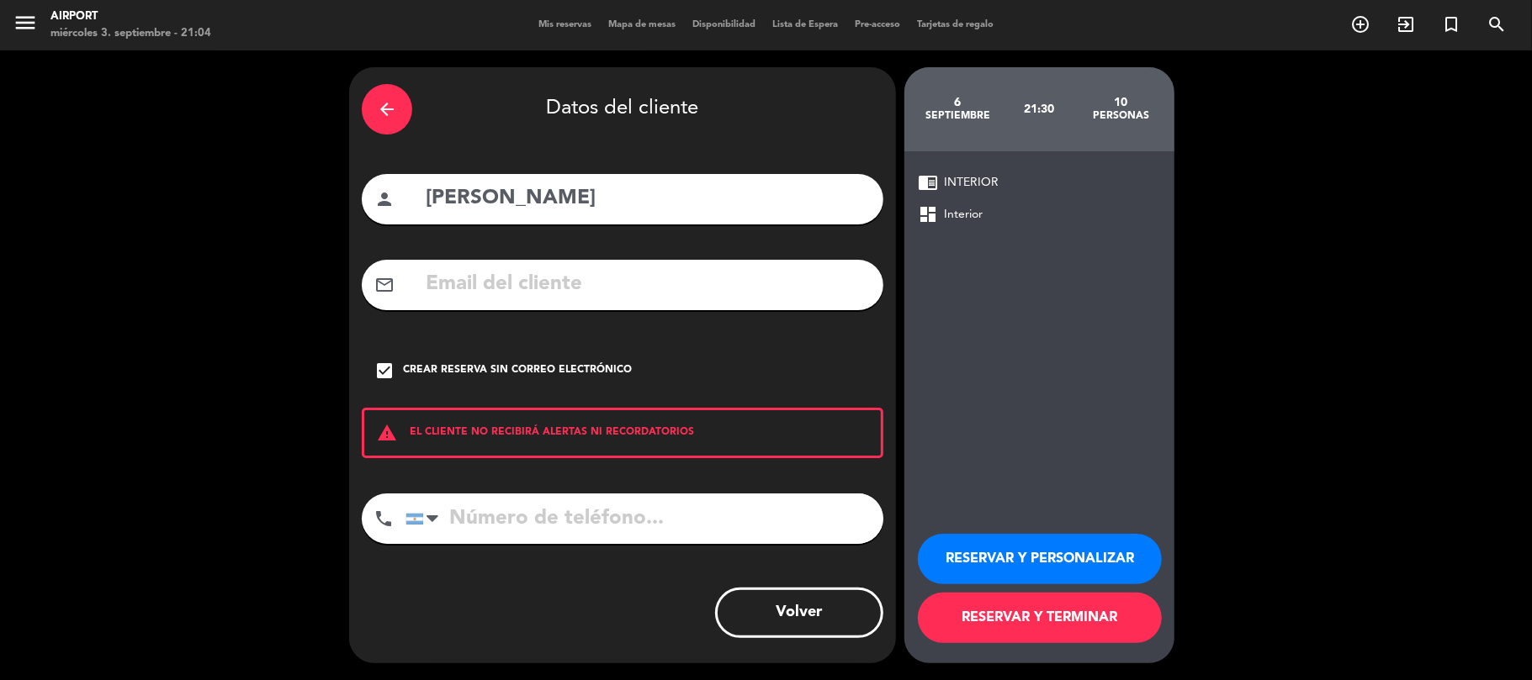
click at [454, 532] on input "tel" at bounding box center [644, 519] width 478 height 50
type input "1153268611"
drag, startPoint x: 1021, startPoint y: 564, endPoint x: 1053, endPoint y: 617, distance: 62.6
click at [1021, 563] on button "RESERVAR Y PERSONALIZAR" at bounding box center [1040, 559] width 244 height 50
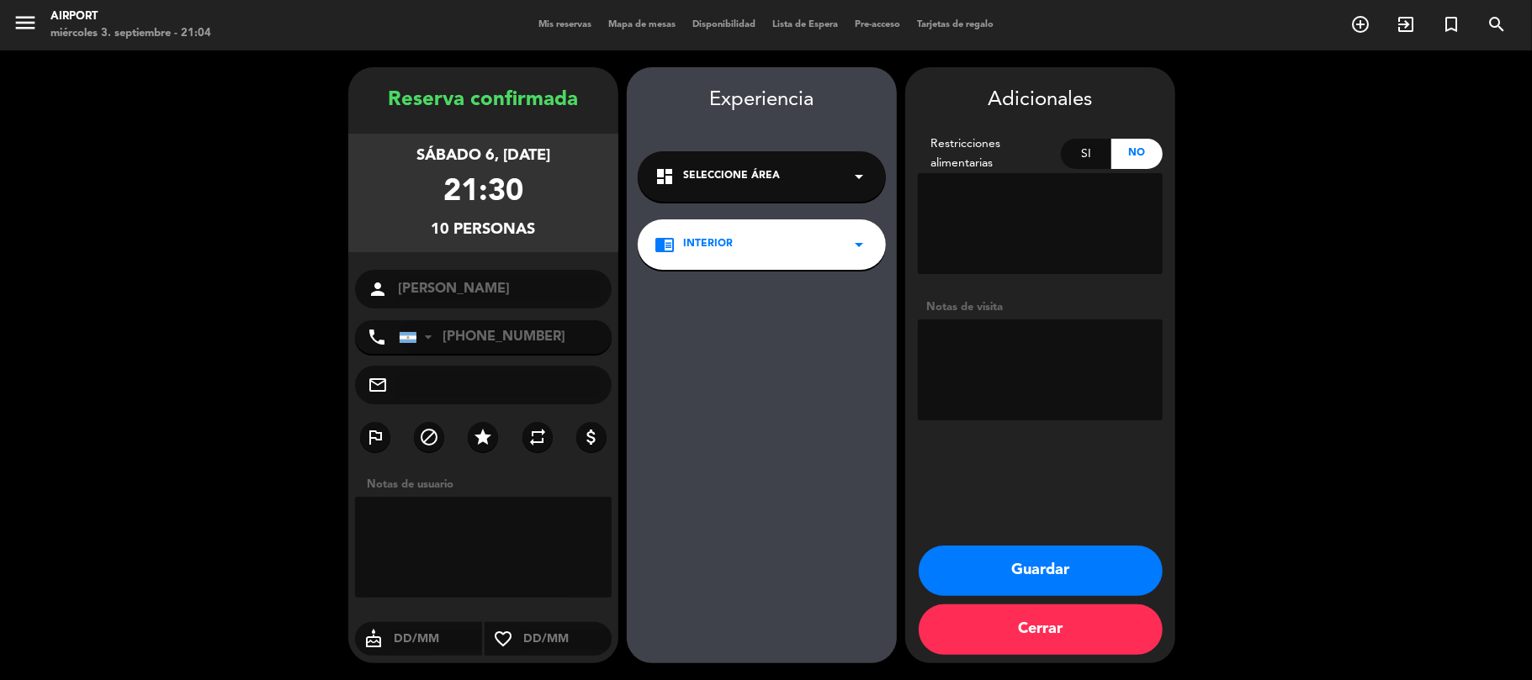
click at [782, 180] on div "dashboard Seleccione Área arrow_drop_down" at bounding box center [762, 176] width 248 height 50
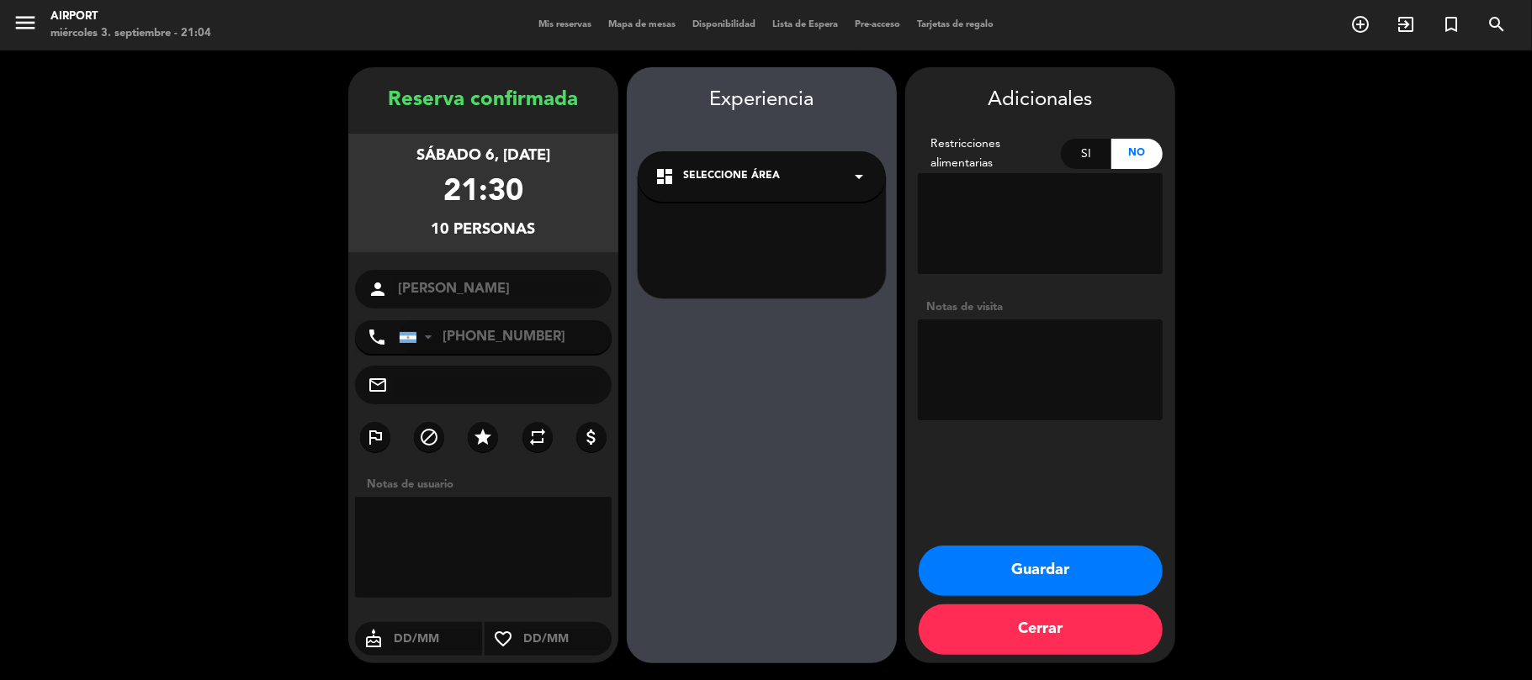
click at [772, 162] on div "dashboard Seleccione Área arrow_drop_down" at bounding box center [762, 176] width 248 height 50
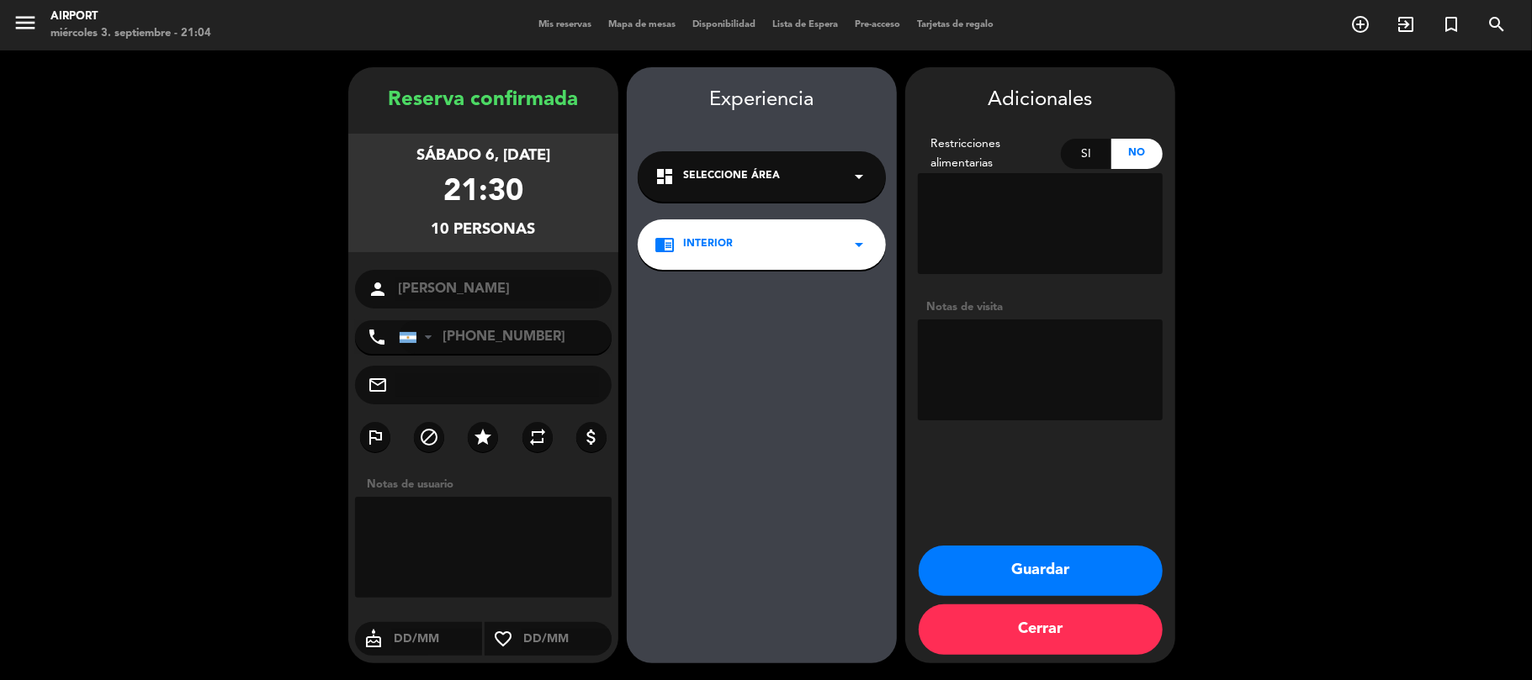
click at [987, 357] on textarea at bounding box center [1040, 370] width 245 height 101
type textarea "Menu clasico de cumple, mesa para 16, seña con $80.000"
click at [1088, 576] on button "Guardar" at bounding box center [1040, 571] width 244 height 50
